Goal: Transaction & Acquisition: Download file/media

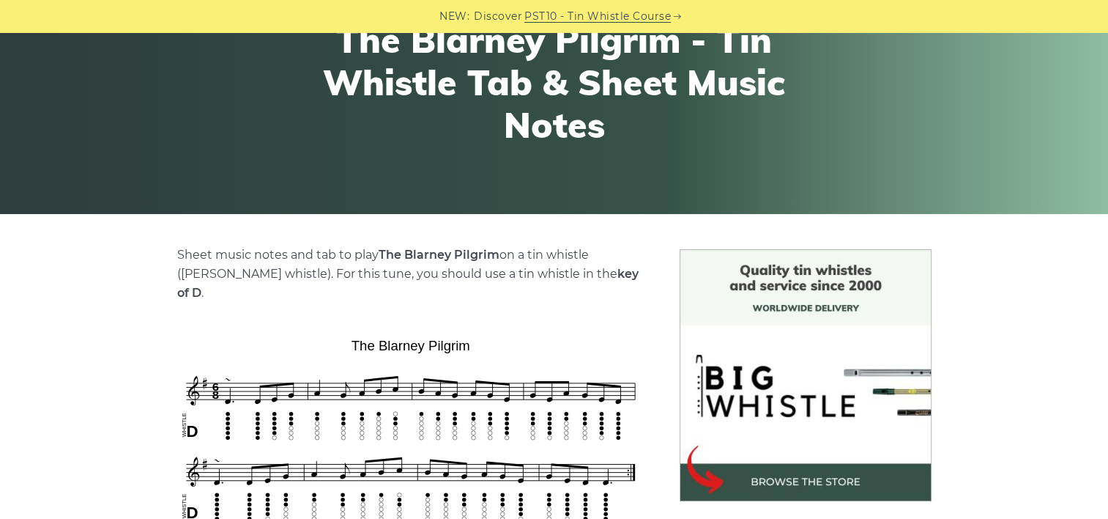
scroll to position [439, 0]
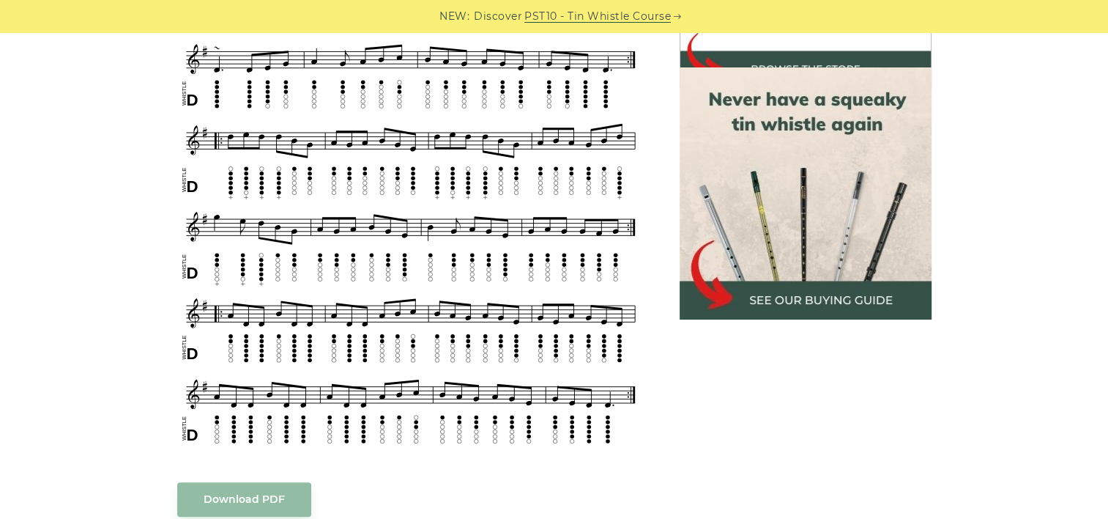
scroll to position [806, 0]
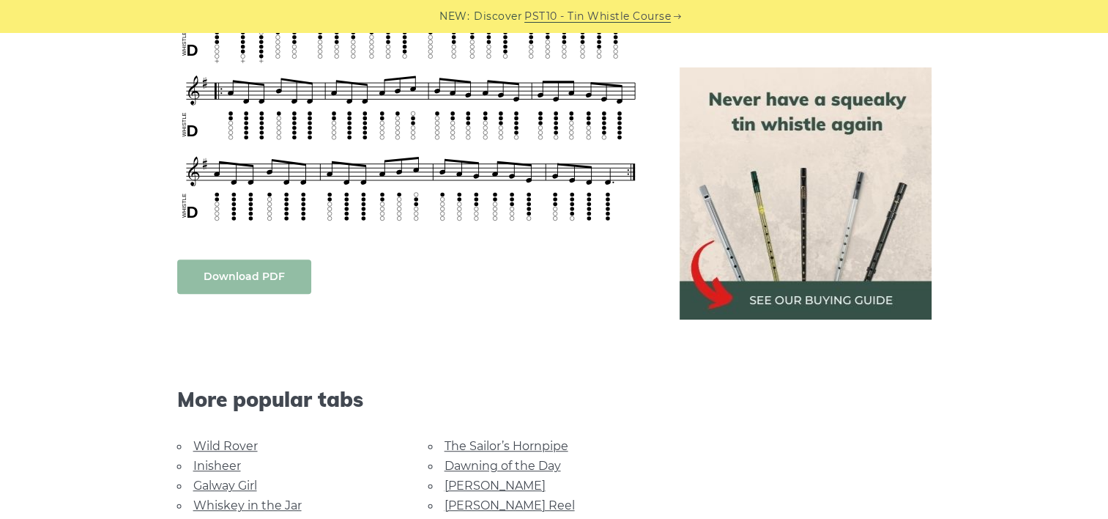
click at [243, 259] on link "Download PDF" at bounding box center [244, 276] width 134 height 34
